Goal: Transaction & Acquisition: Obtain resource

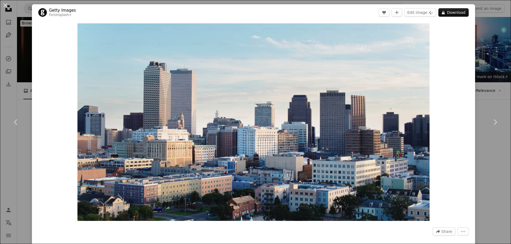
scroll to position [1330, 0]
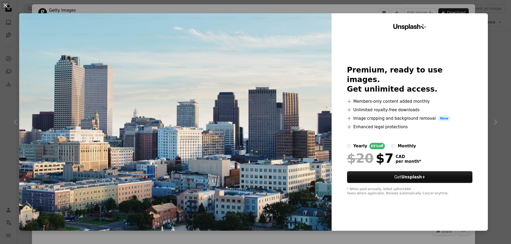
click at [501, 77] on div "An X shape Unsplash+ Premium, ready to use images. Get unlimited access. A plus…" at bounding box center [255, 122] width 511 height 244
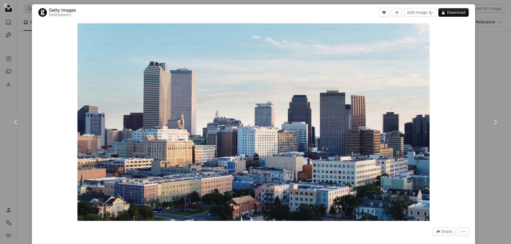
click at [329, 94] on img "Zoom in on this image" at bounding box center [253, 122] width 352 height 198
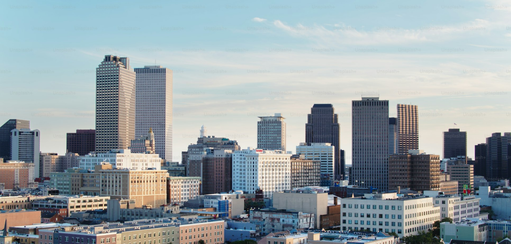
scroll to position [22, 0]
